Goal: Information Seeking & Learning: Learn about a topic

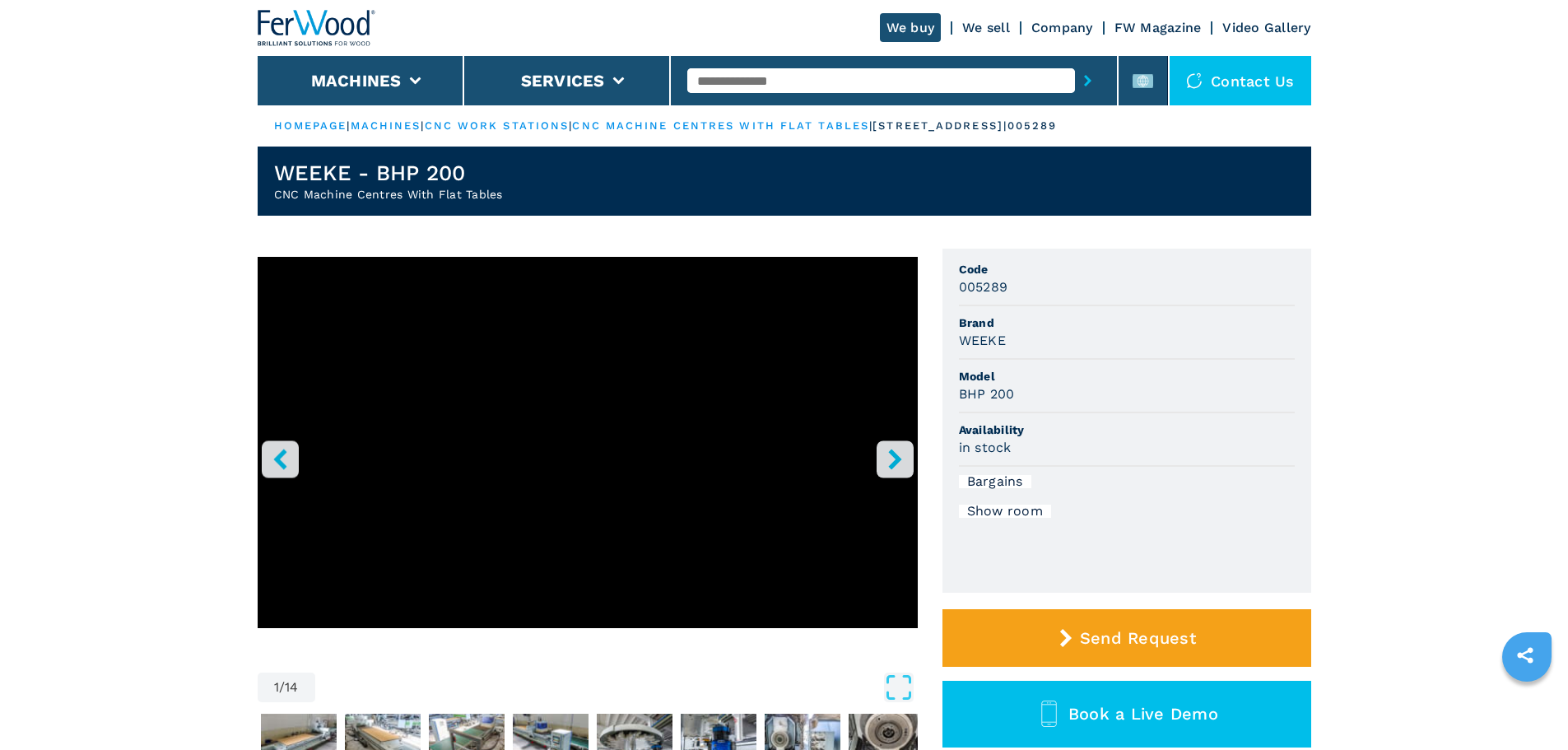
click at [710, 76] on input "text" at bounding box center [881, 80] width 388 height 25
click at [1152, 86] on rect at bounding box center [1143, 80] width 20 height 14
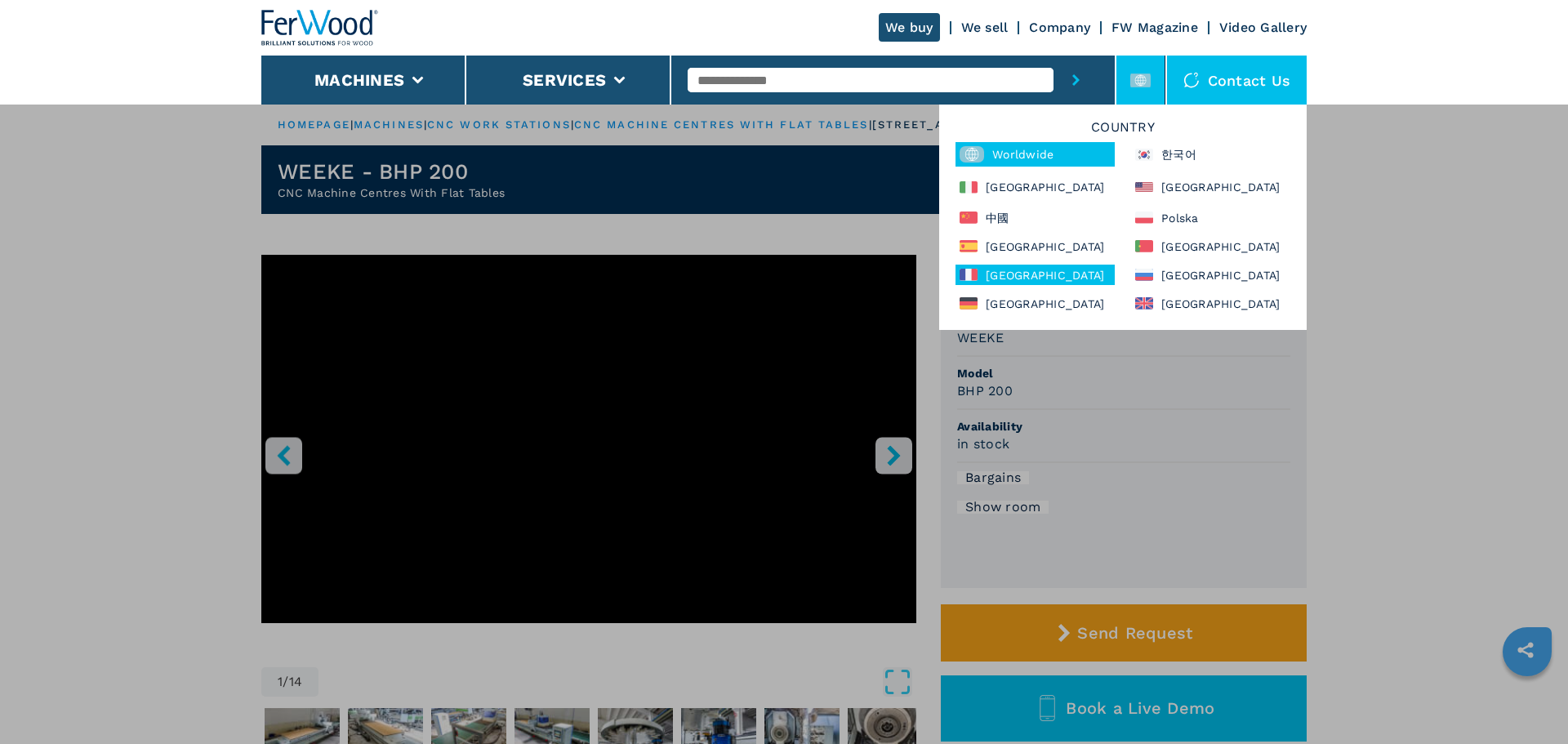
click at [1000, 276] on div "France" at bounding box center [1035, 275] width 159 height 20
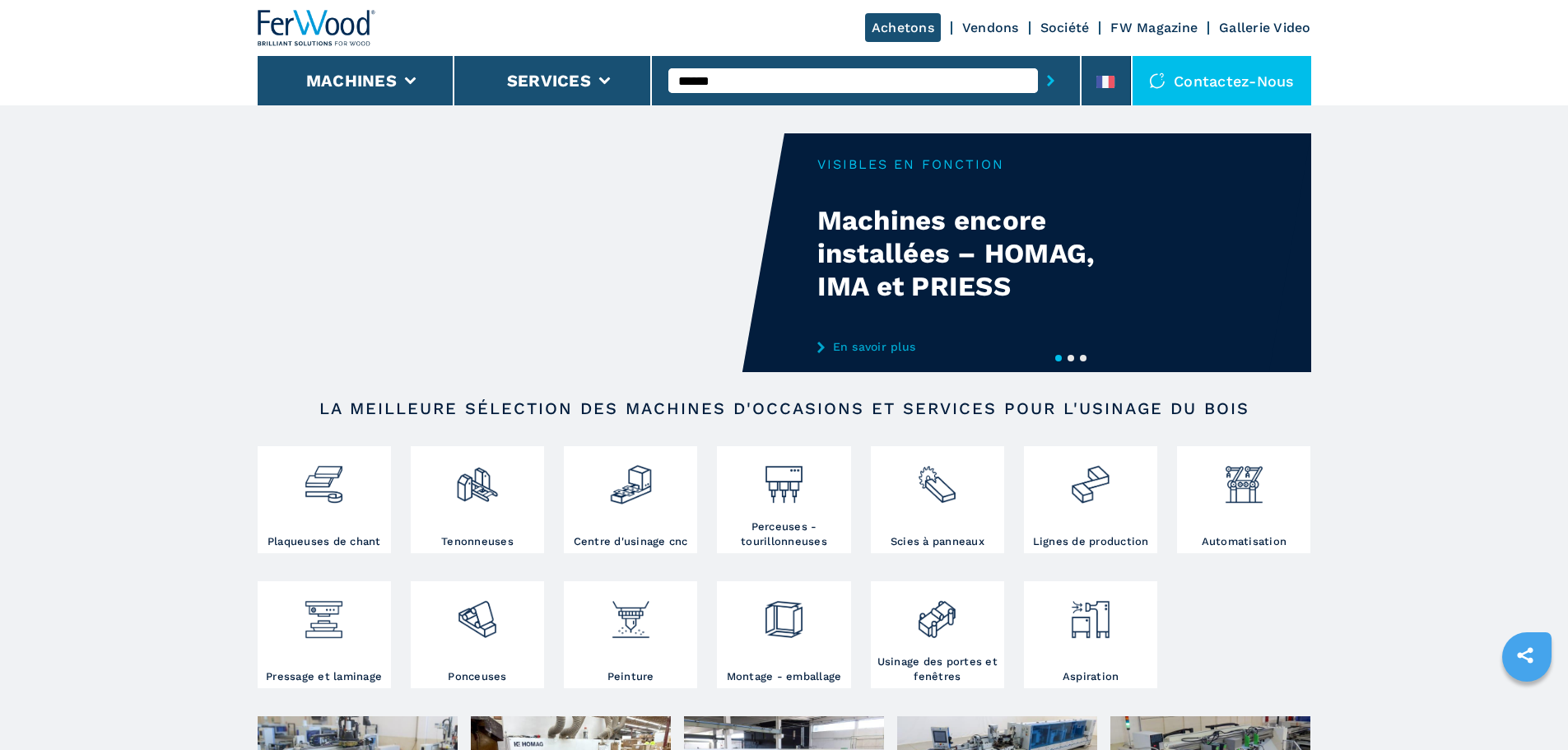
type input "******"
click at [1038, 62] on button "submit-button" at bounding box center [1051, 80] width 26 height 38
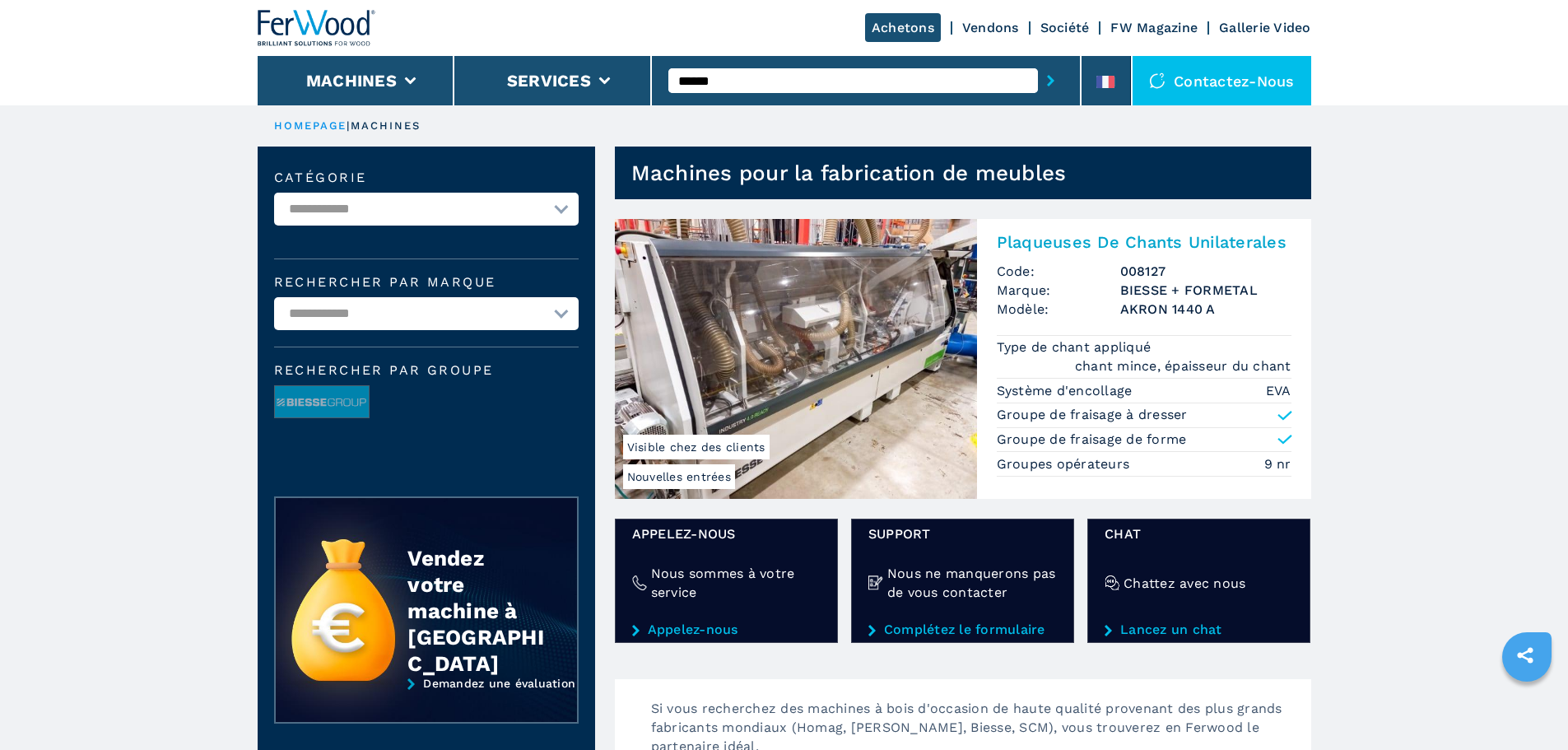
click at [1097, 249] on h2 "Plaqueuses De Chants Unilaterales" at bounding box center [1144, 241] width 295 height 19
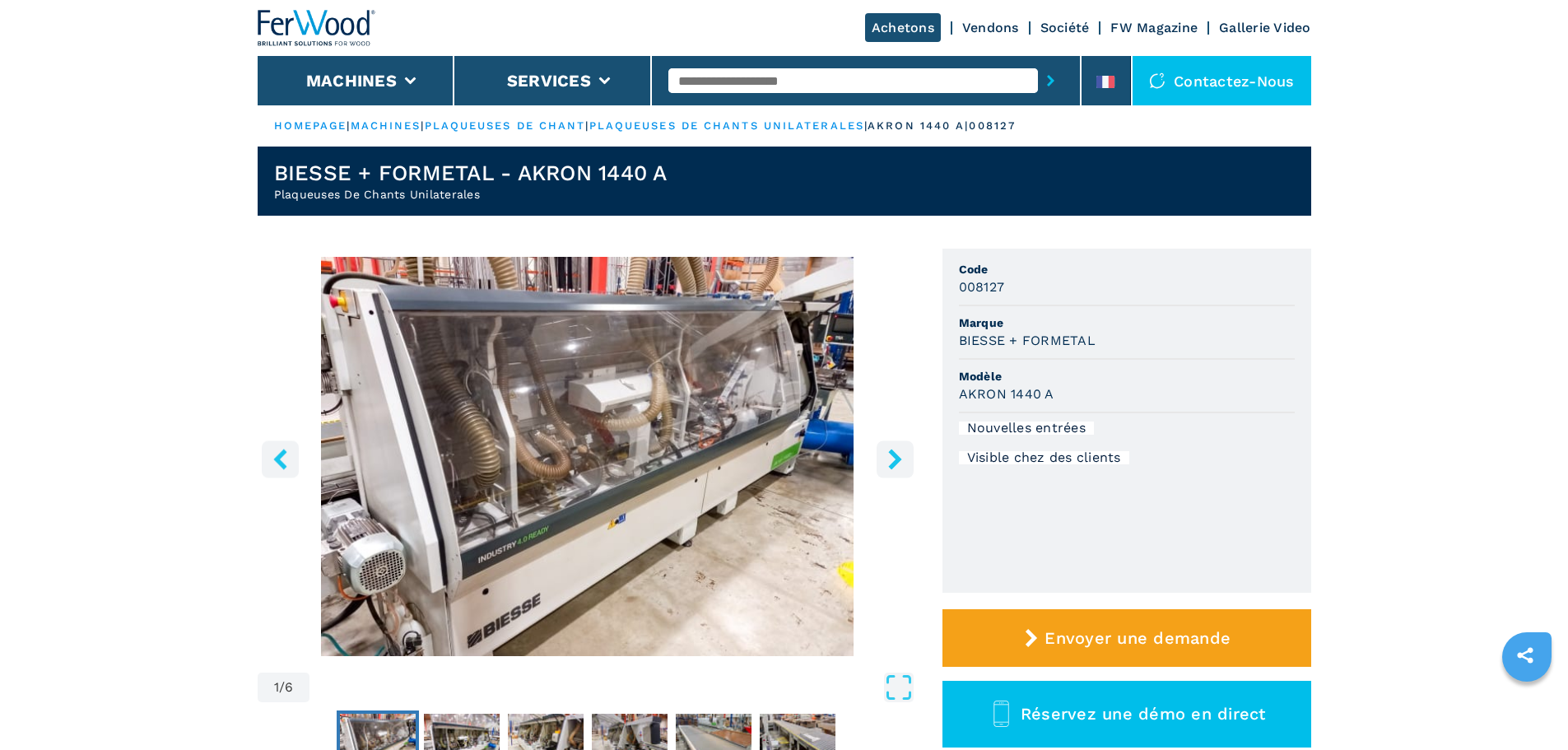
click at [791, 71] on input "text" at bounding box center [853, 80] width 369 height 25
click at [1104, 72] on li at bounding box center [1105, 80] width 49 height 49
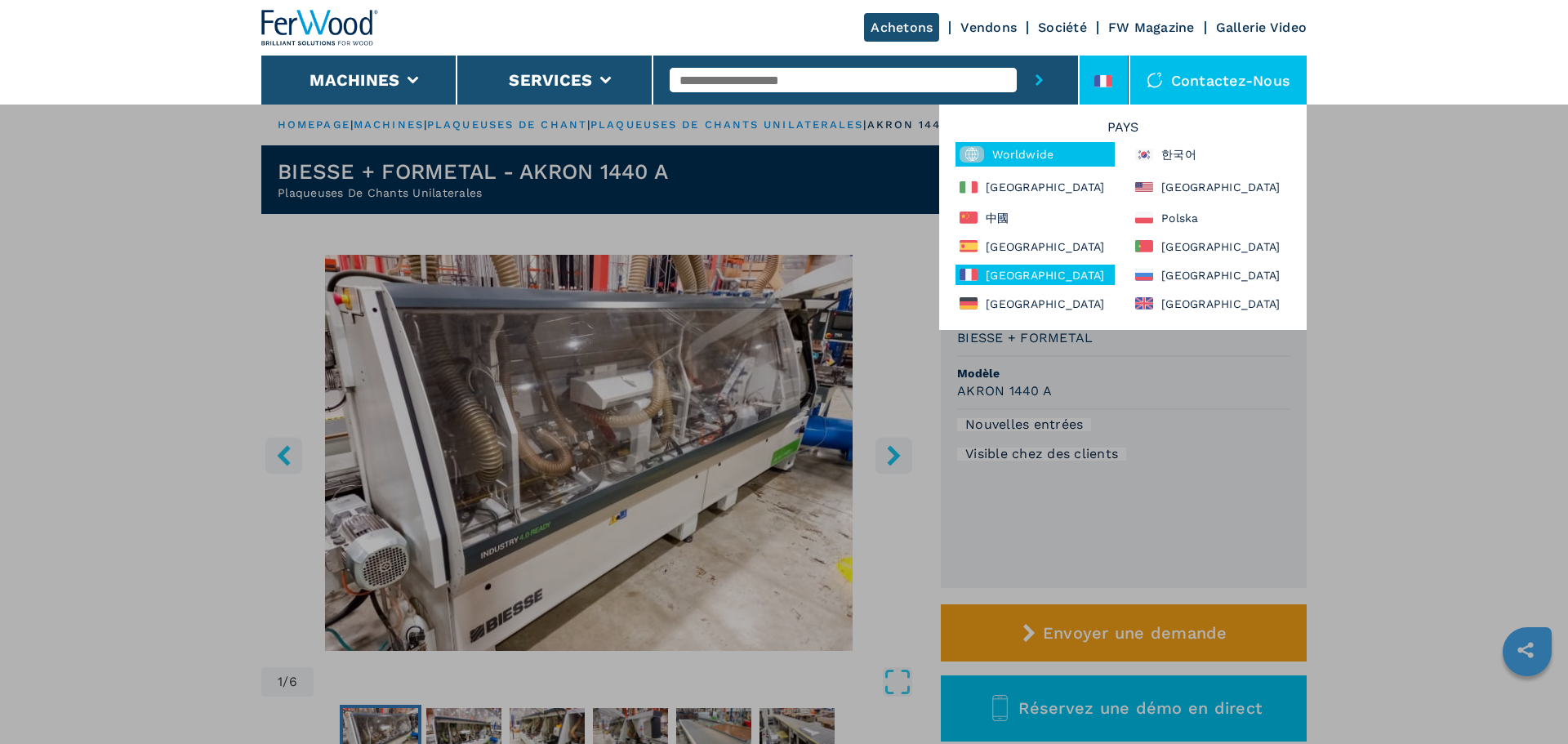
click at [1050, 156] on div "Worldwide" at bounding box center [1035, 154] width 159 height 25
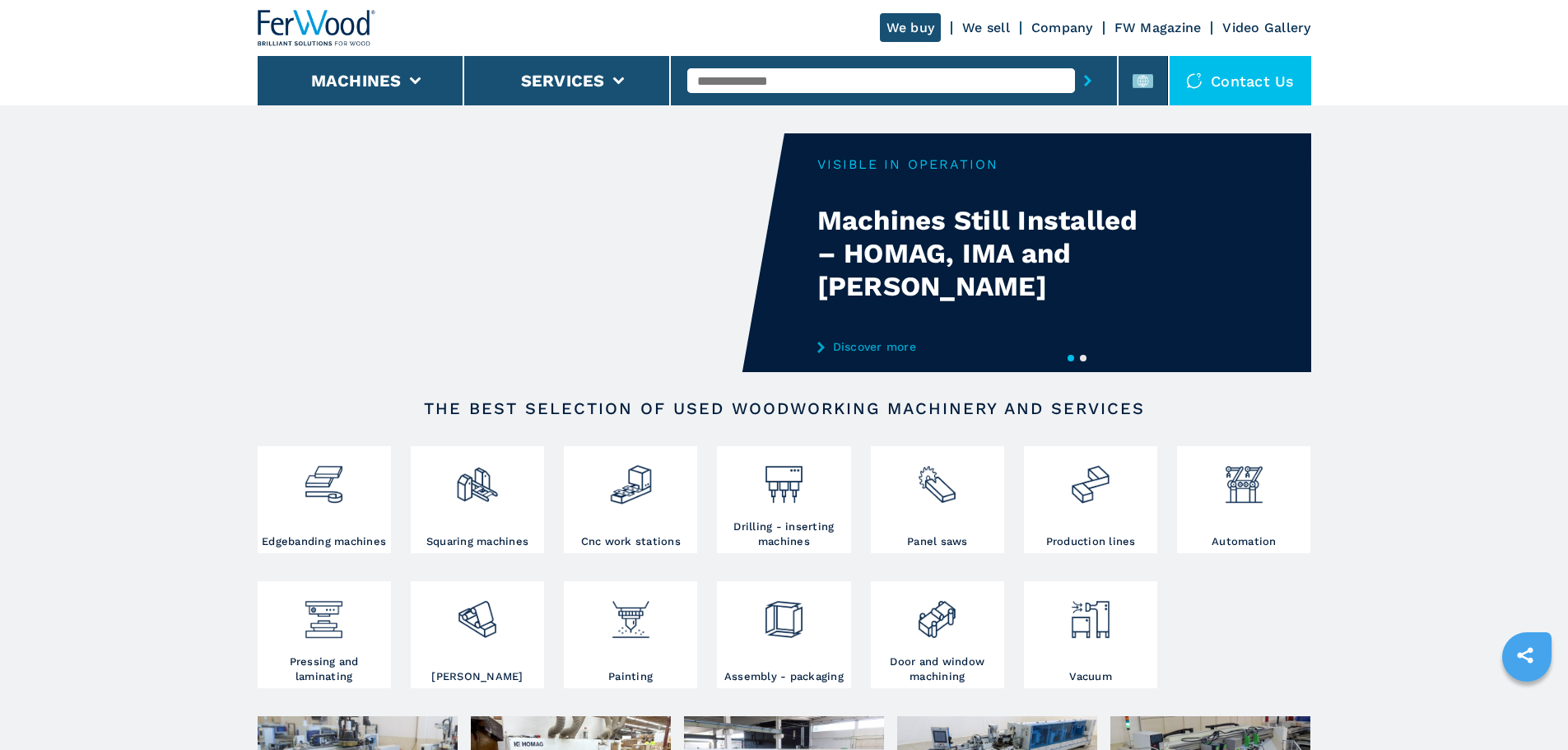
click at [969, 85] on input "text" at bounding box center [881, 80] width 388 height 25
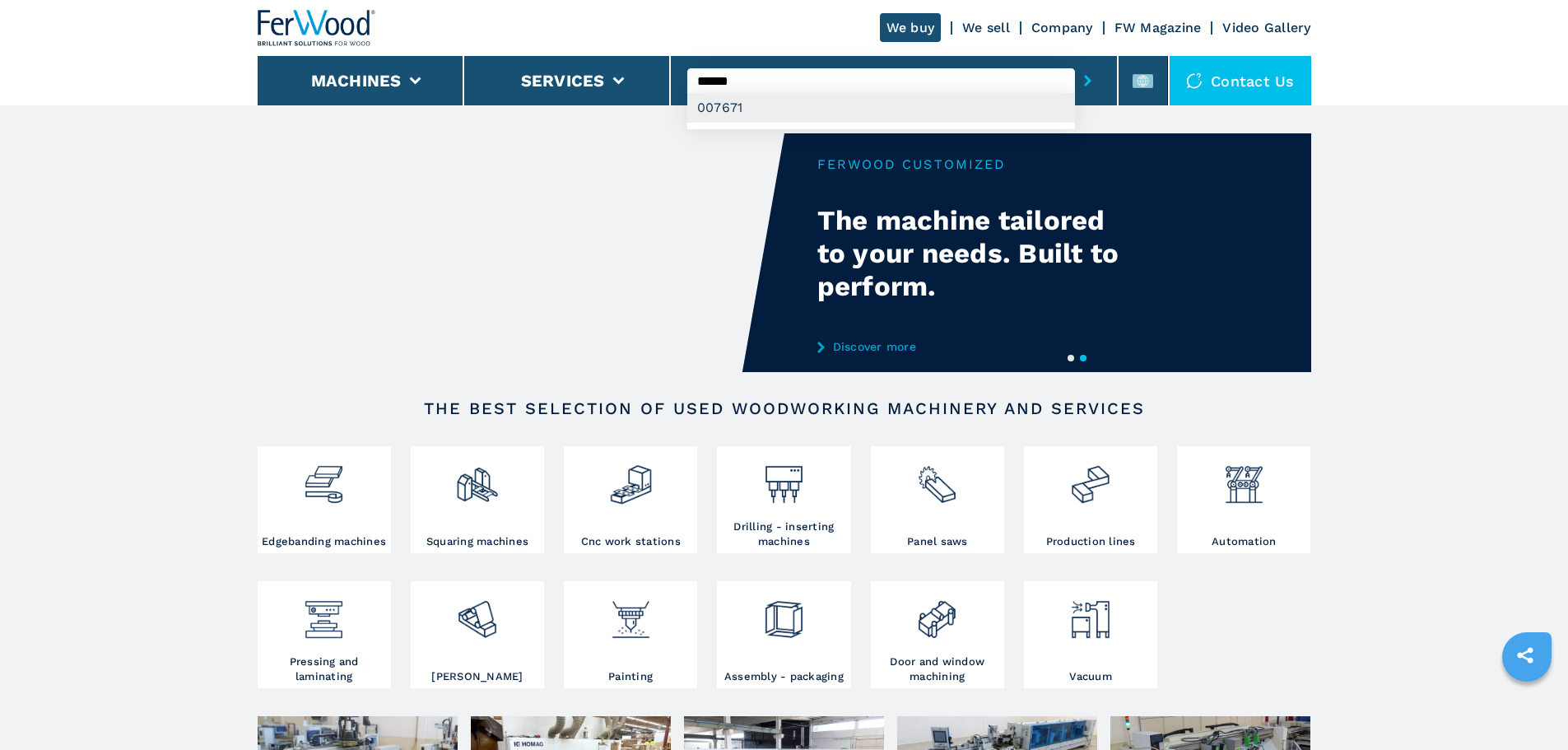
type input "******"
click at [929, 104] on div "007671" at bounding box center [881, 108] width 388 height 30
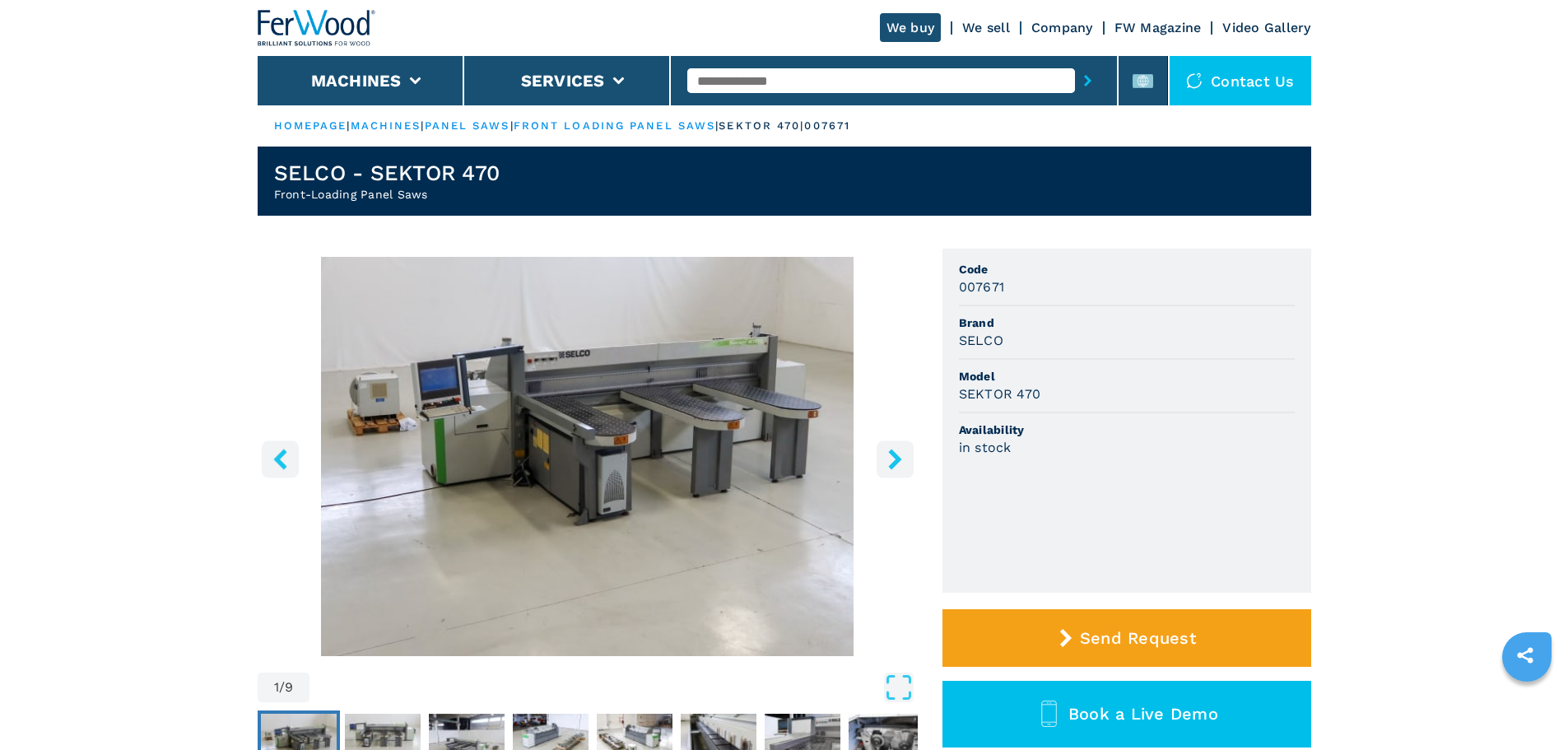
click at [907, 84] on input "text" at bounding box center [881, 80] width 388 height 25
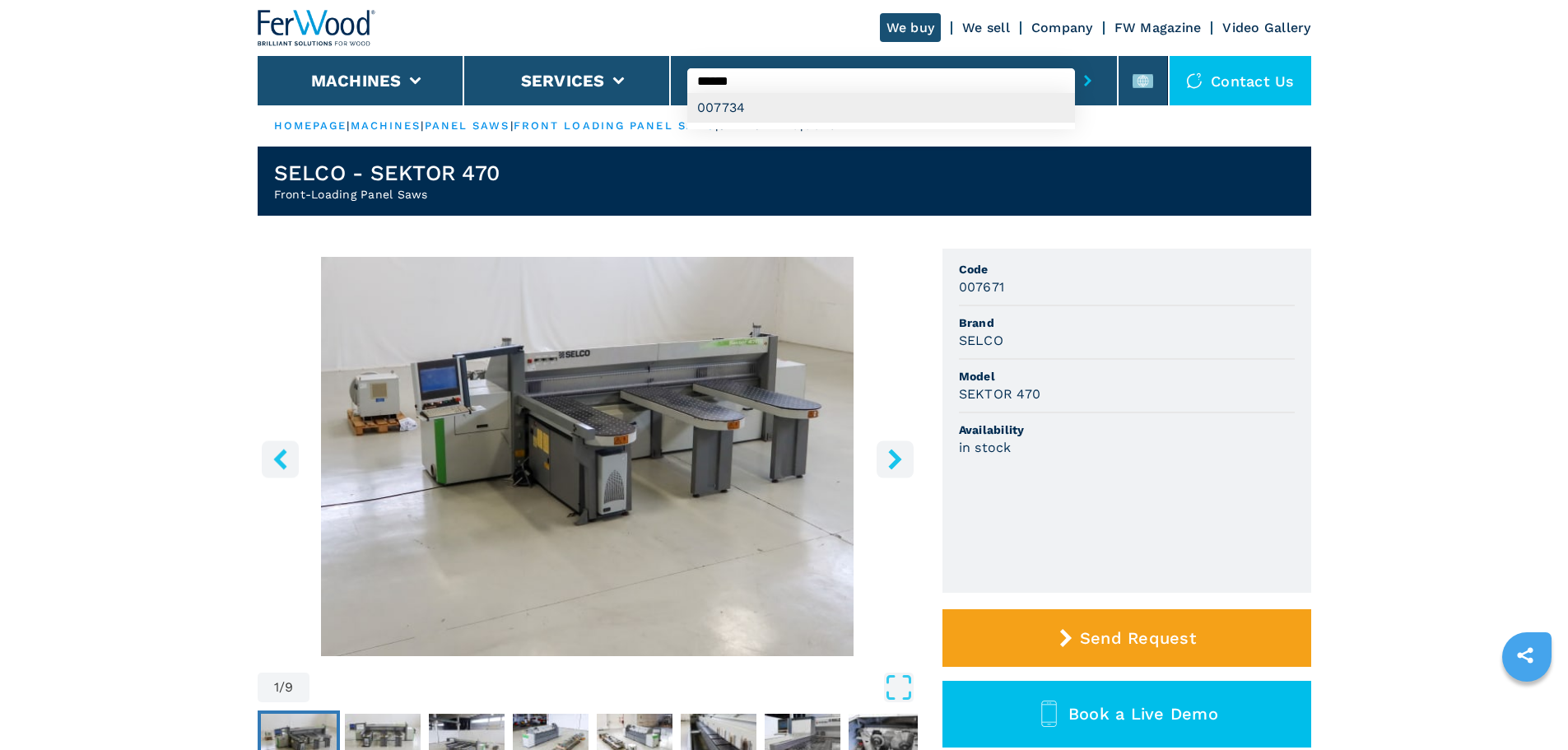
type input "******"
click at [823, 108] on div "007734" at bounding box center [881, 108] width 388 height 30
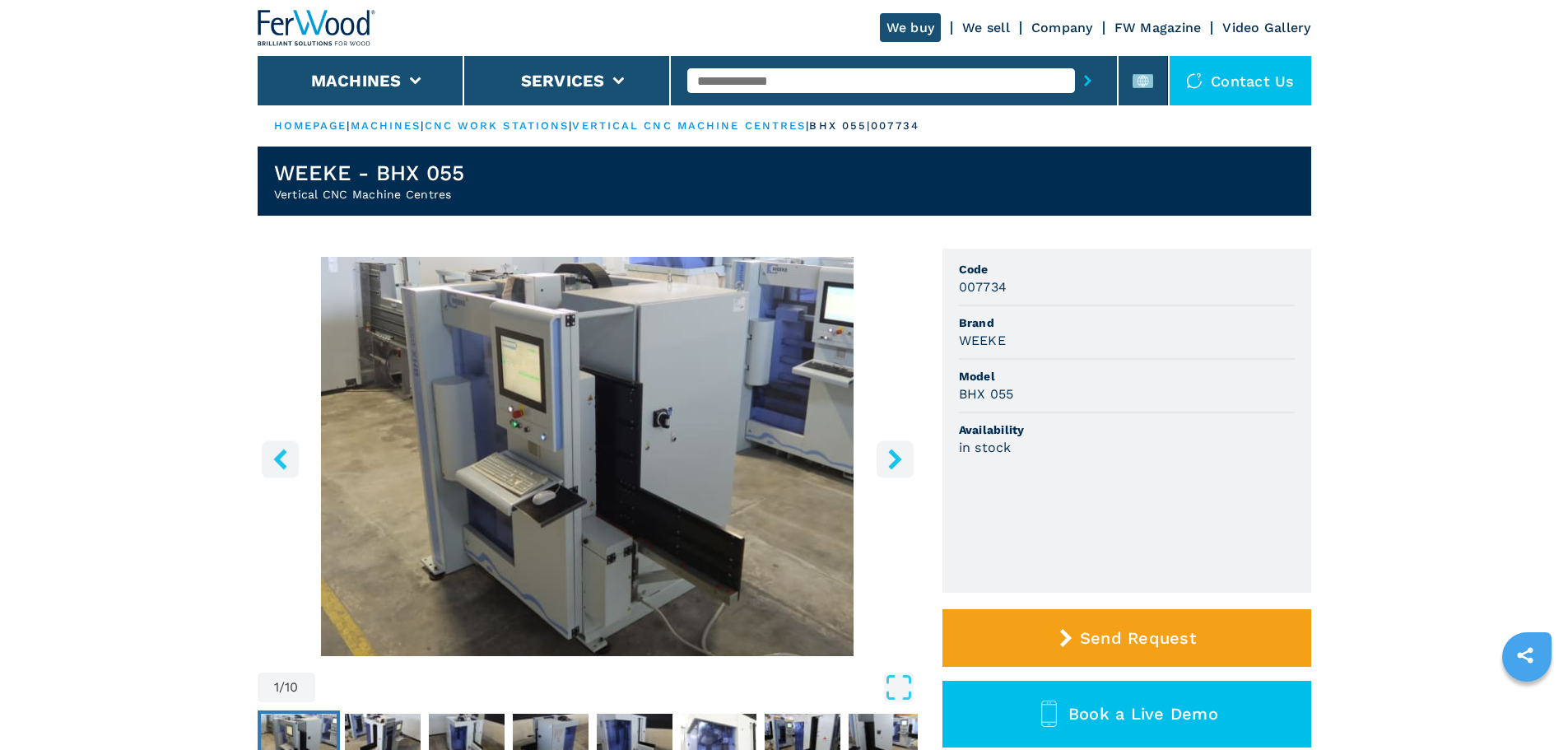
click at [983, 346] on h3 "WEEKE" at bounding box center [983, 340] width 47 height 19
click at [754, 87] on input "text" at bounding box center [881, 80] width 388 height 25
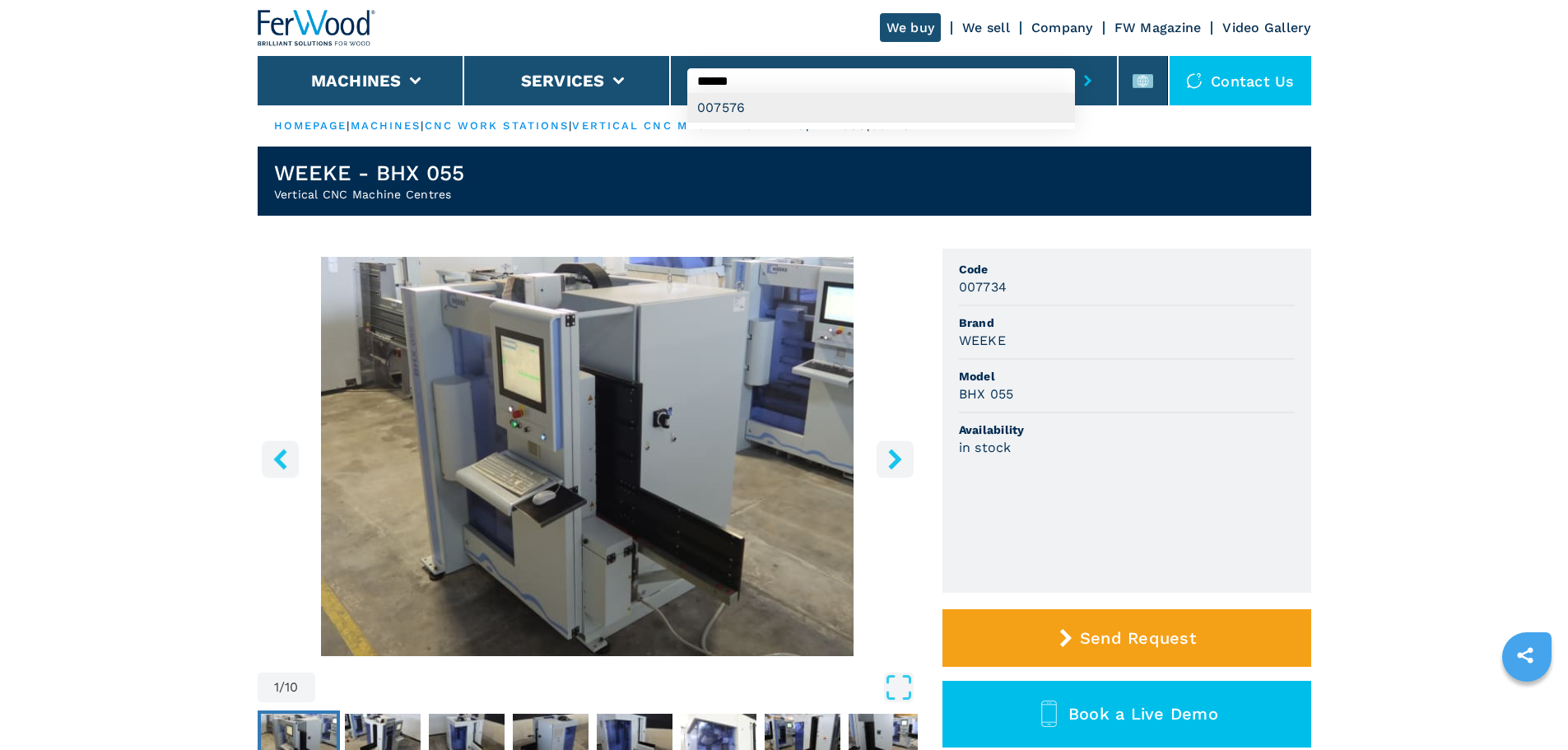
type input "******"
click at [736, 96] on div "007576" at bounding box center [881, 108] width 388 height 30
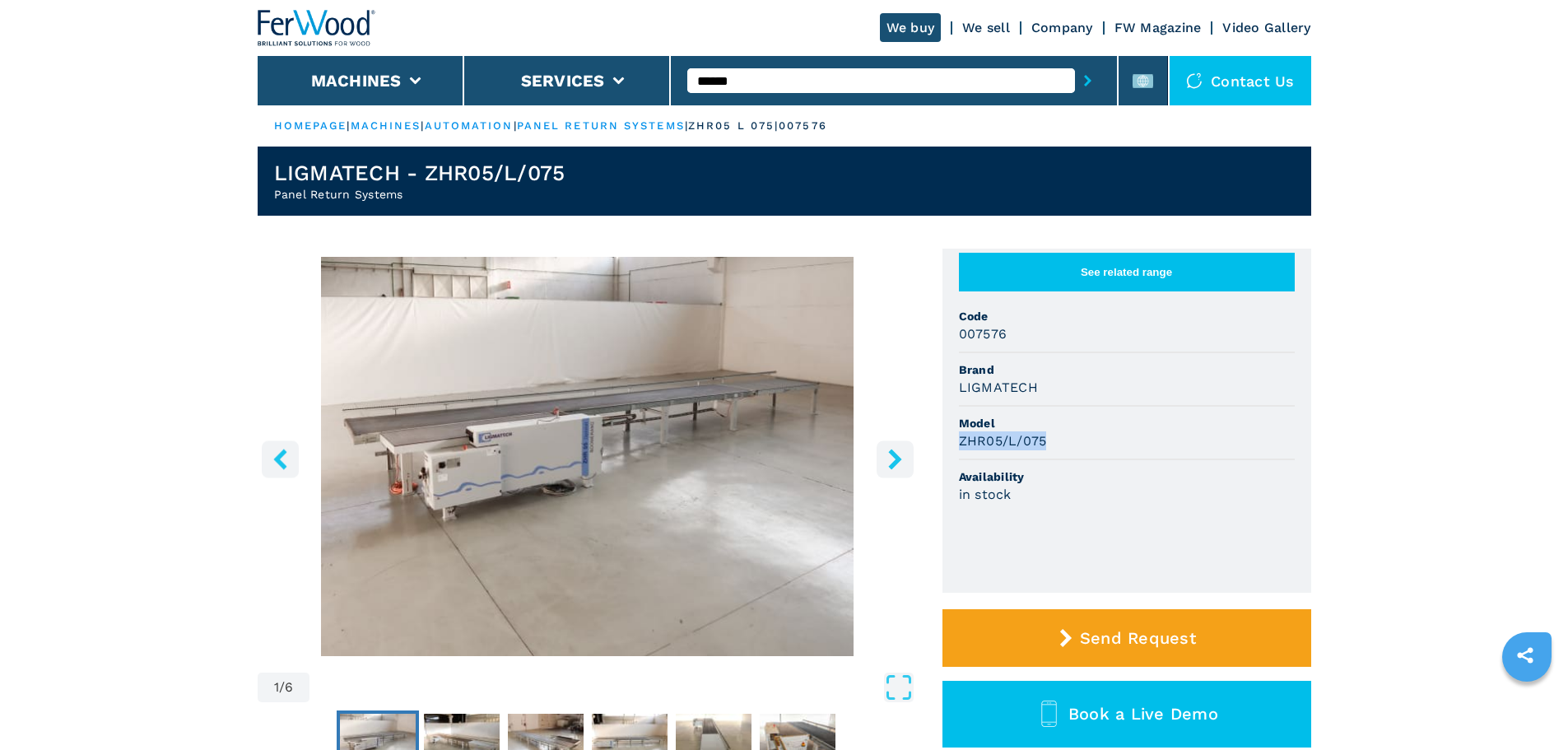
drag, startPoint x: 961, startPoint y: 459, endPoint x: 1058, endPoint y: 460, distance: 97.0
click at [1058, 451] on div "ZHR05/L/075" at bounding box center [1128, 441] width 336 height 19
copy h3 "ZHR05/L/075"
